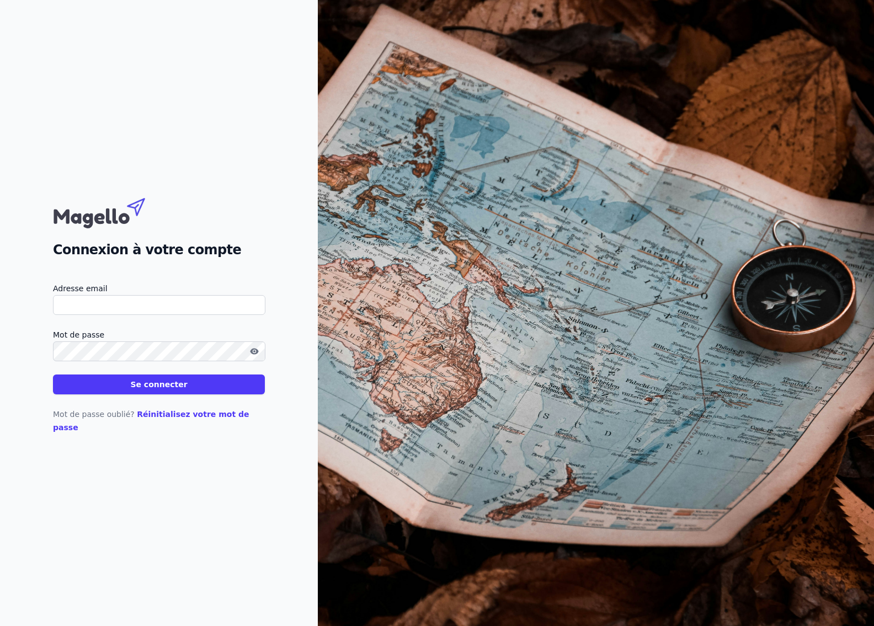
click at [100, 311] on input "Adresse email" at bounding box center [159, 305] width 212 height 20
click at [89, 312] on input "Adresse email" at bounding box center [159, 305] width 212 height 20
click at [103, 315] on input "Adresse email" at bounding box center [159, 305] width 212 height 20
type input "[PERSON_NAME][EMAIL_ADDRESS][DOMAIN_NAME]"
click at [157, 390] on button "Se connecter" at bounding box center [159, 385] width 212 height 20
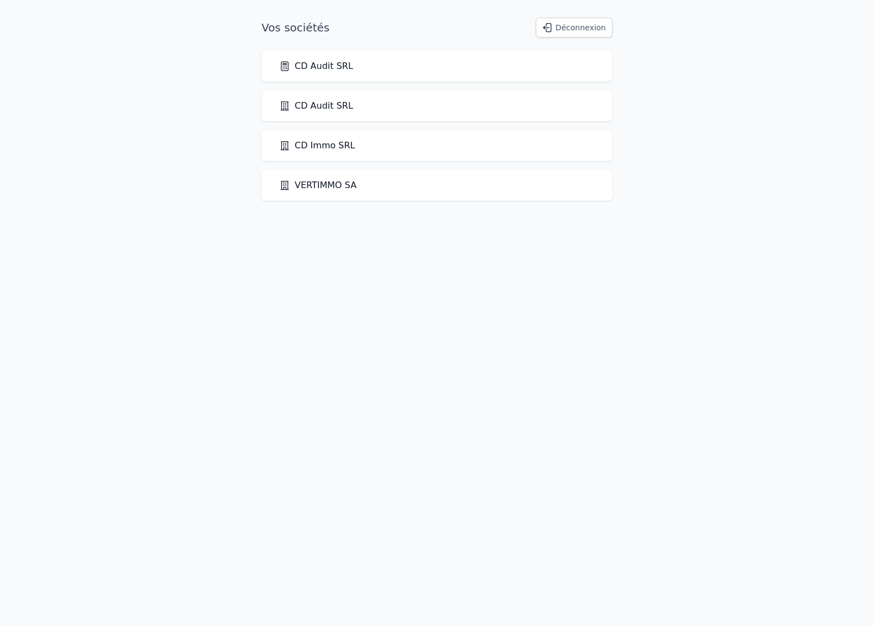
click at [337, 68] on link "CD Audit SRL" at bounding box center [316, 66] width 74 height 13
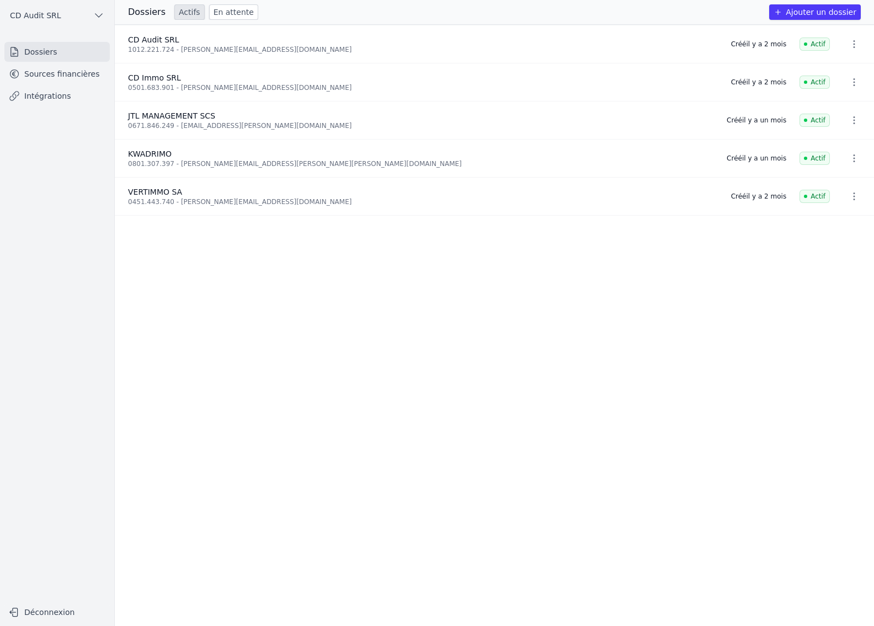
click at [59, 73] on link "Sources financières" at bounding box center [56, 74] width 105 height 20
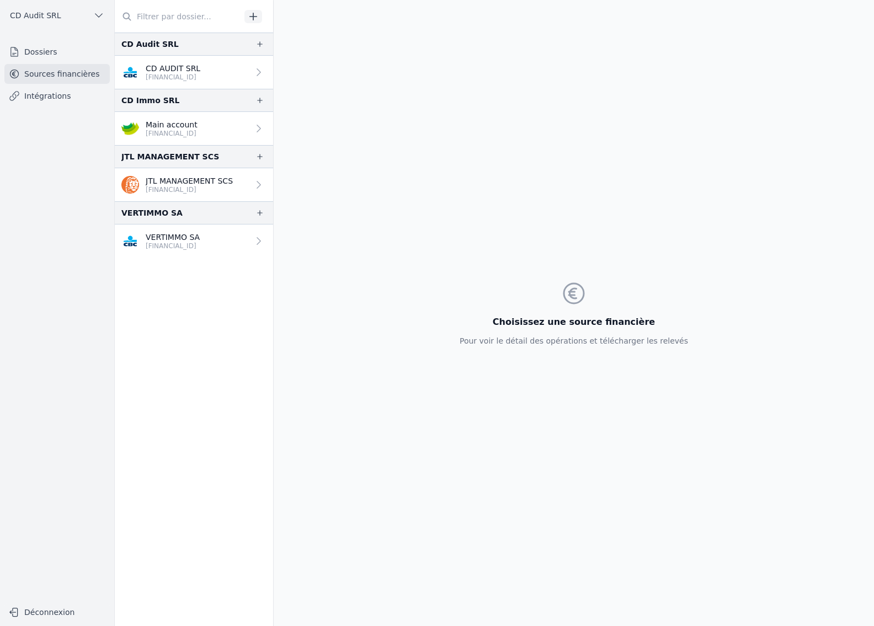
click at [191, 182] on p "JTL MANAGEMENT SCS" at bounding box center [189, 180] width 87 height 11
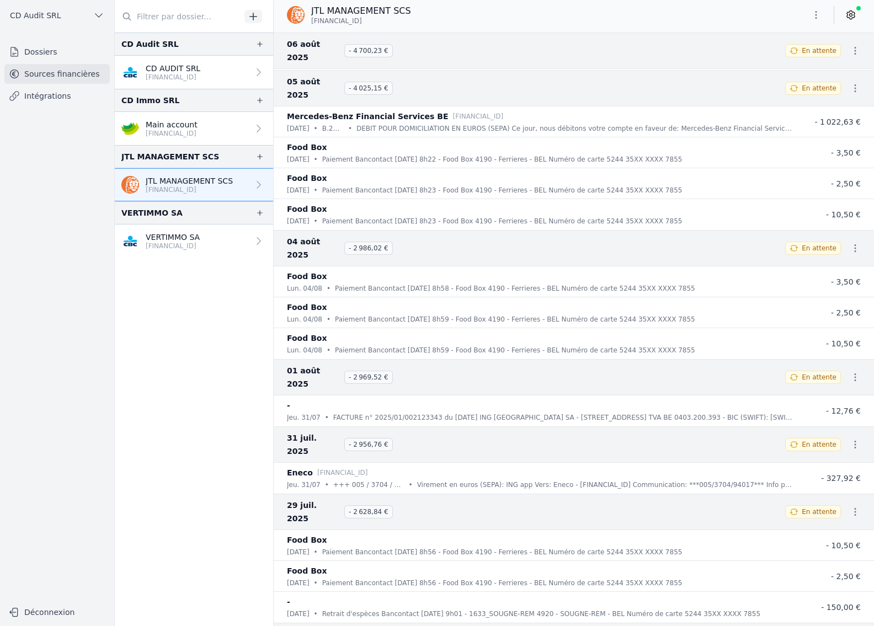
scroll to position [883, 0]
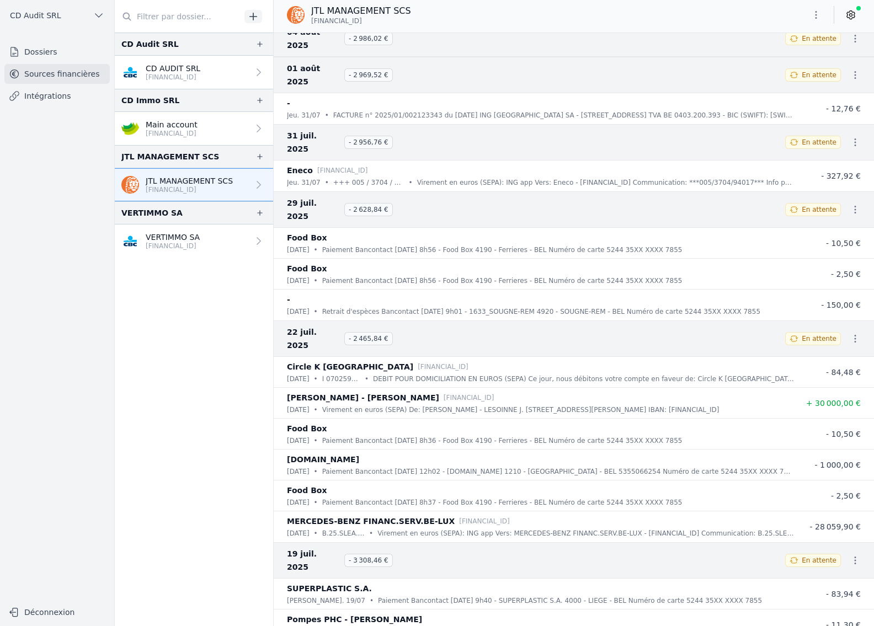
click at [857, 14] on link at bounding box center [851, 15] width 20 height 18
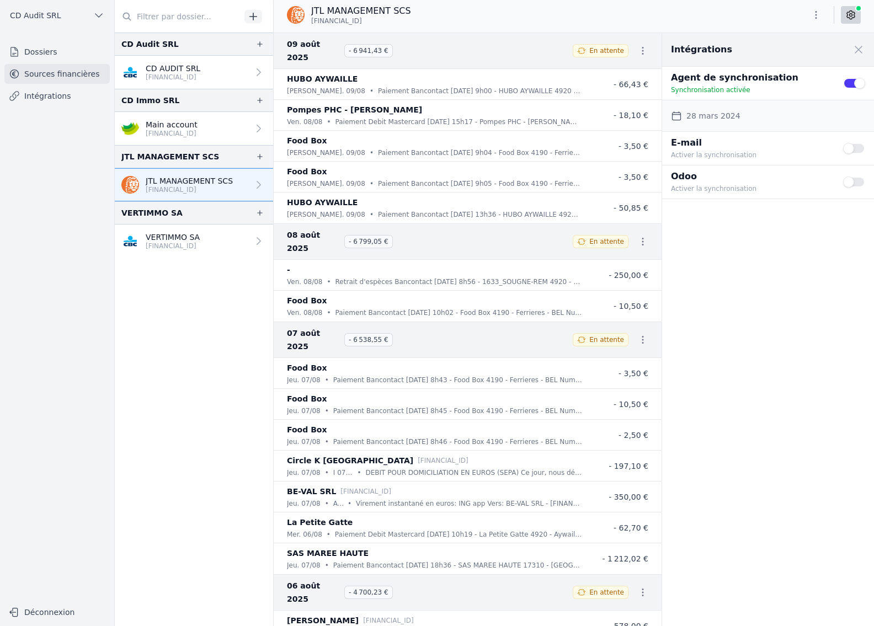
click at [858, 43] on span at bounding box center [858, 50] width 24 height 24
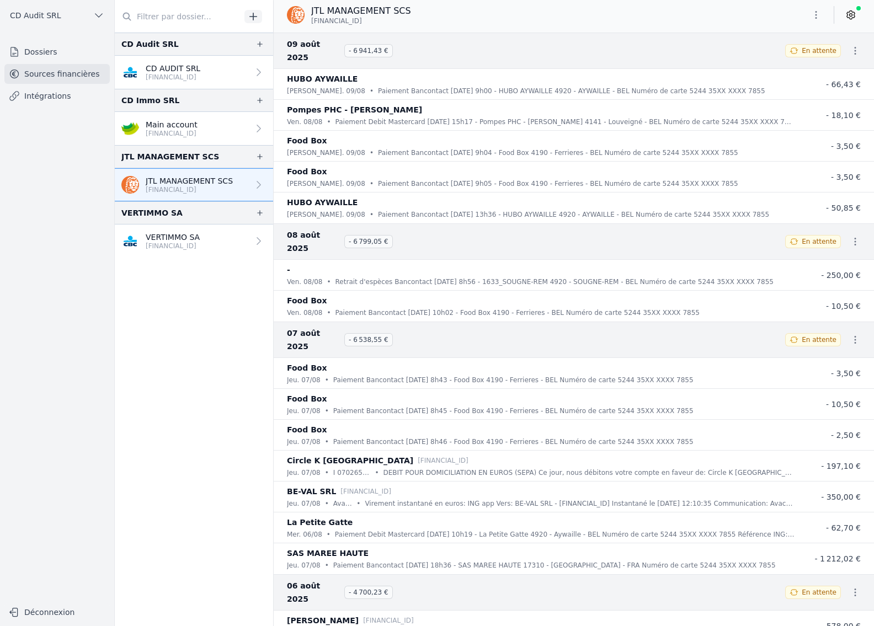
click at [60, 98] on link "Intégrations" at bounding box center [56, 96] width 105 height 20
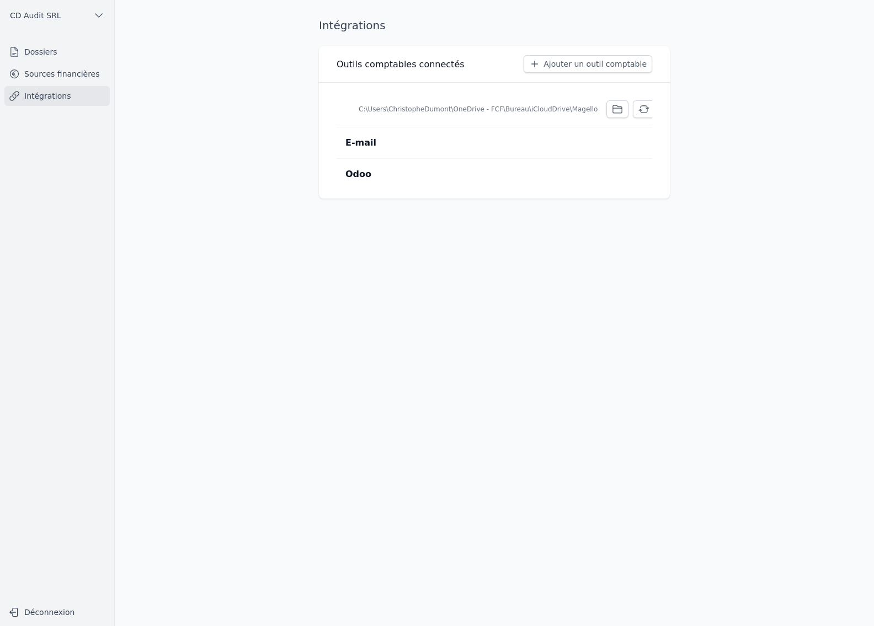
click at [633, 108] on button "Synchroniser" at bounding box center [671, 109] width 76 height 18
click at [748, 280] on main "Intégrations Outils comptables connectés Ajouter un outil comptable Agent de sy…" at bounding box center [437, 313] width 874 height 626
click at [63, 71] on link "Sources financières" at bounding box center [56, 74] width 105 height 20
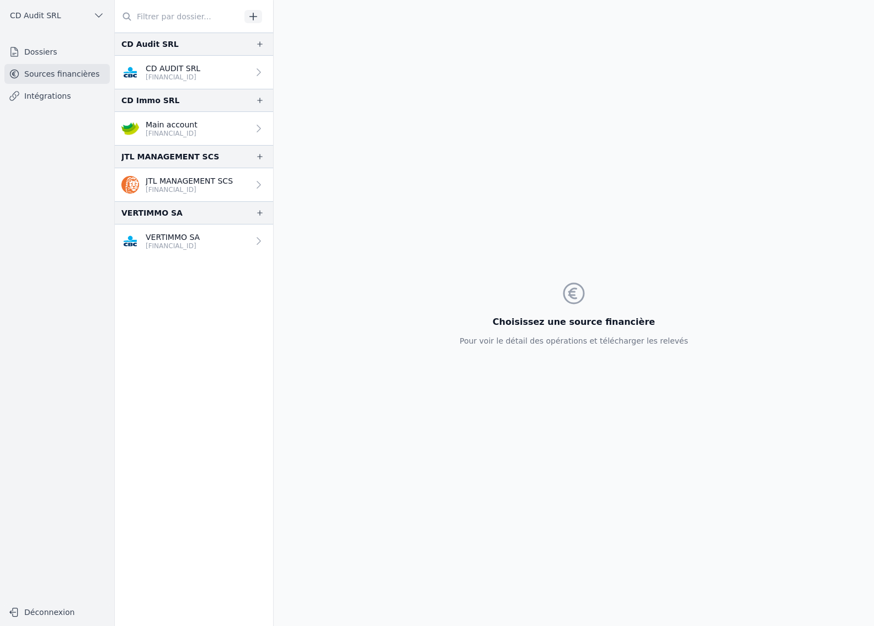
click at [182, 73] on p "[FINANCIAL_ID]" at bounding box center [173, 77] width 55 height 9
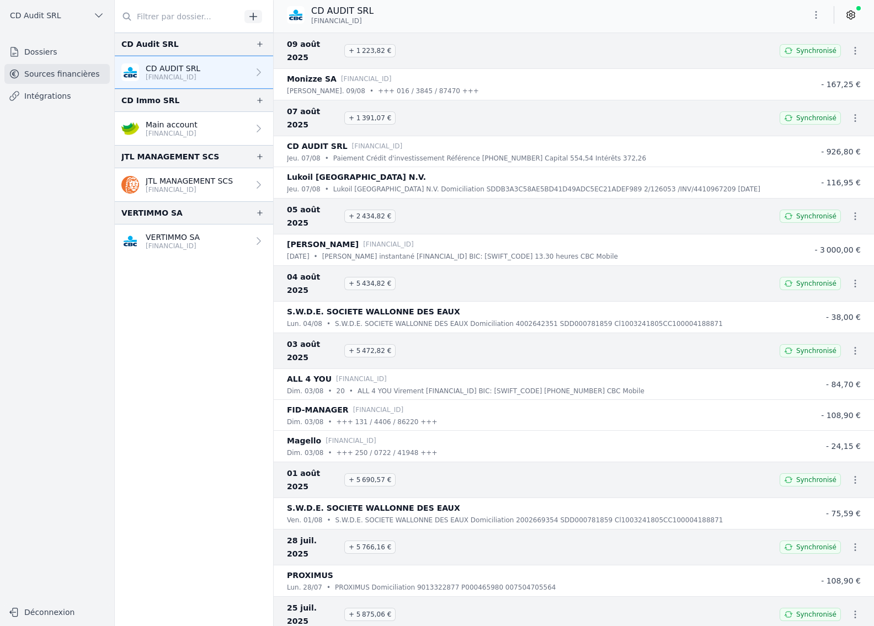
click at [851, 46] on icon "button" at bounding box center [855, 50] width 11 height 11
click at [838, 62] on link "Download CODA" at bounding box center [823, 64] width 81 height 20
click at [855, 114] on icon "button" at bounding box center [856, 118] width 2 height 8
click at [833, 115] on link "Download CODA" at bounding box center [823, 118] width 81 height 20
